Goal: Communication & Community: Answer question/provide support

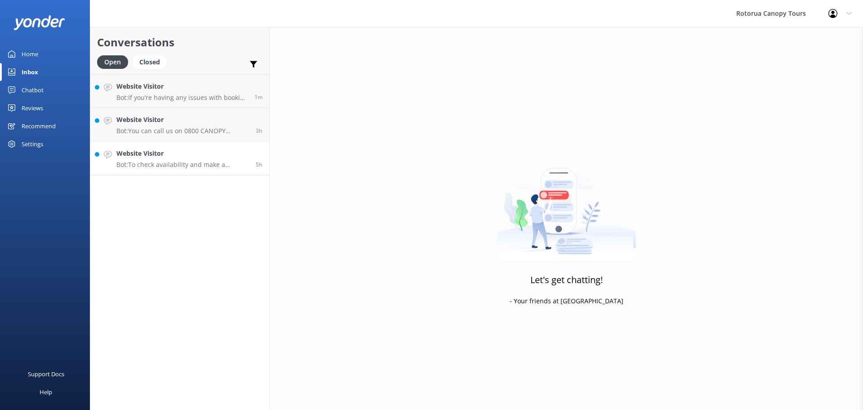
click at [173, 163] on p "Bot: To check availability and make a booking, please visit [URL][DOMAIN_NAME]." at bounding box center [182, 165] width 133 height 8
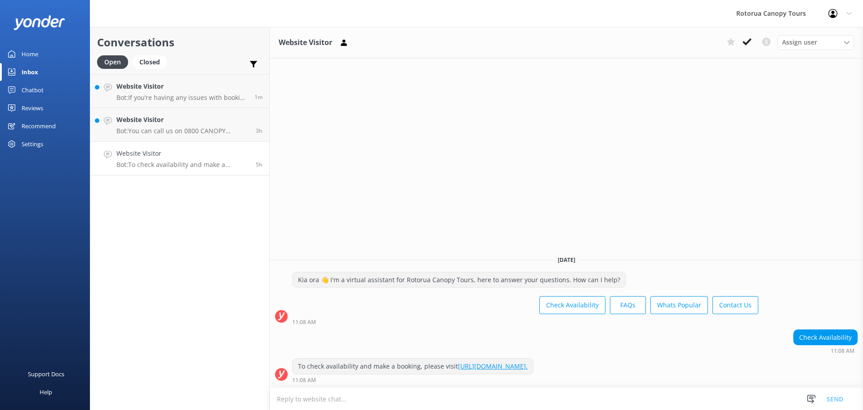
click at [756, 40] on div "Assign user [PERSON_NAME] Tours Team Notice and Co" at bounding box center [788, 42] width 131 height 14
click at [749, 39] on icon at bounding box center [747, 41] width 9 height 9
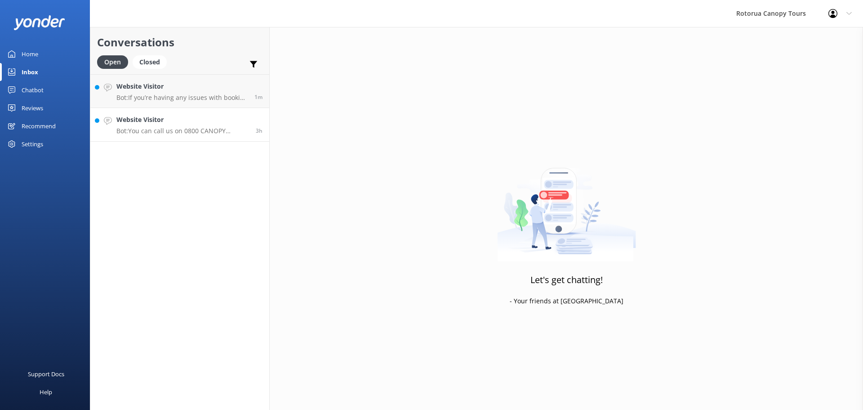
click at [220, 130] on p "Bot: You can call us on 0800 CANOPY (226679) Toll free (within [GEOGRAPHIC_DATA…" at bounding box center [182, 131] width 133 height 8
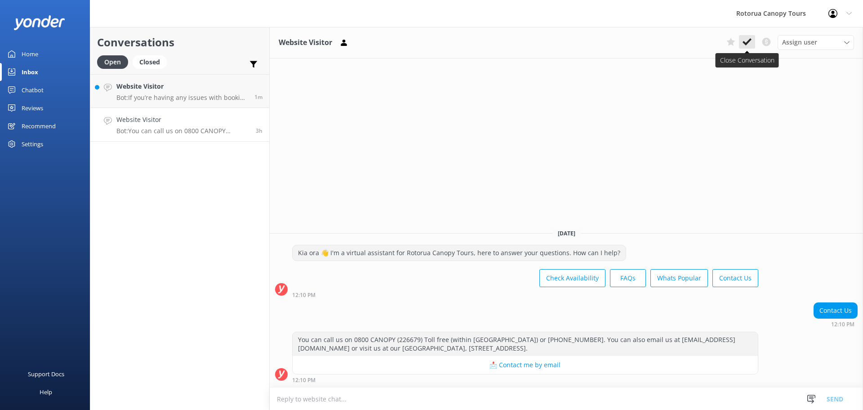
click at [748, 36] on button at bounding box center [747, 41] width 16 height 13
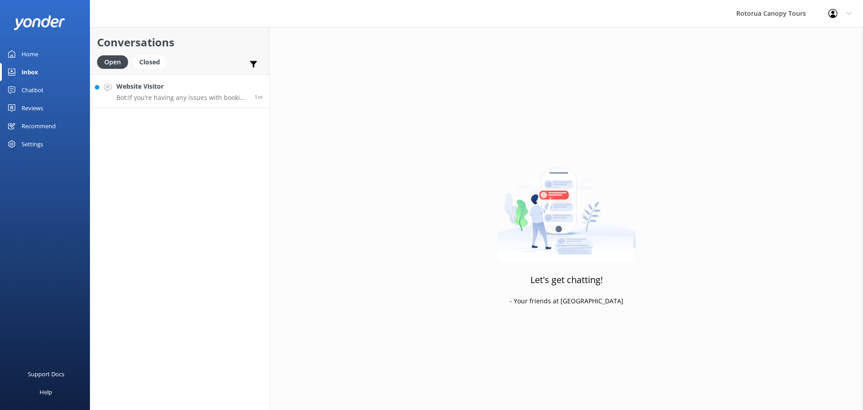
click at [161, 90] on h4 "Website Visitor" at bounding box center [181, 86] width 131 height 10
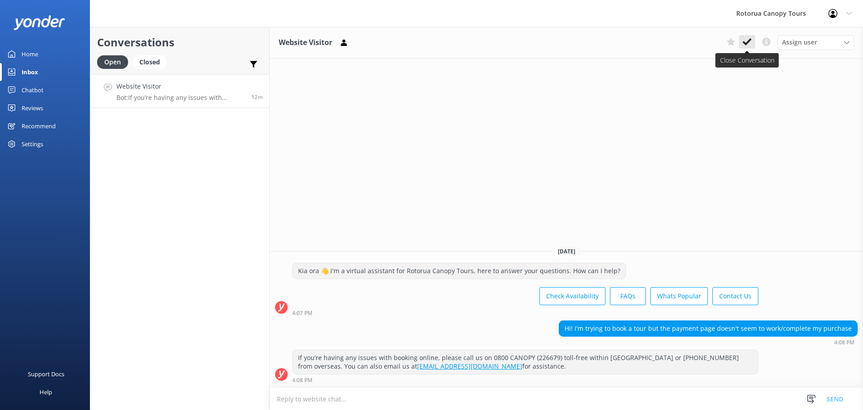
click at [745, 44] on use at bounding box center [747, 41] width 9 height 7
